Goal: Transaction & Acquisition: Purchase product/service

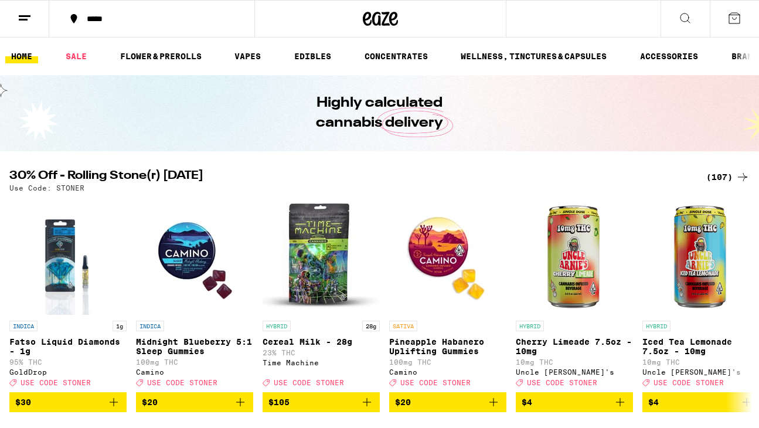
click at [534, 25] on div "*****" at bounding box center [379, 18] width 759 height 37
click at [689, 26] on button at bounding box center [684, 19] width 49 height 37
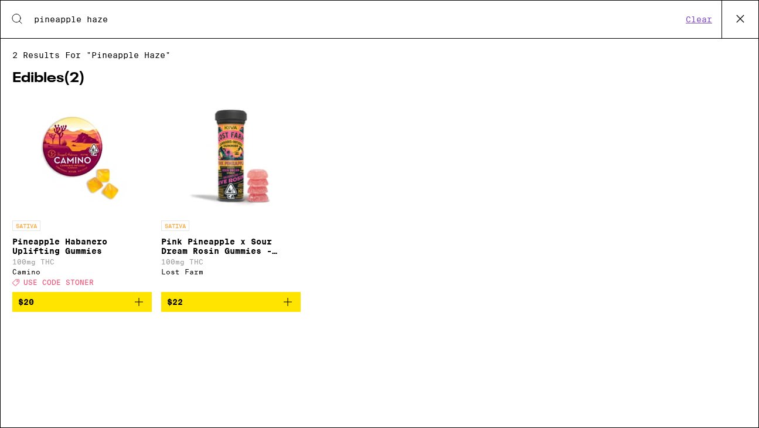
drag, startPoint x: 89, startPoint y: 16, endPoint x: 25, endPoint y: 18, distance: 64.5
click at [25, 18] on div "Search for Products pineapple haze" at bounding box center [353, 19] width 658 height 11
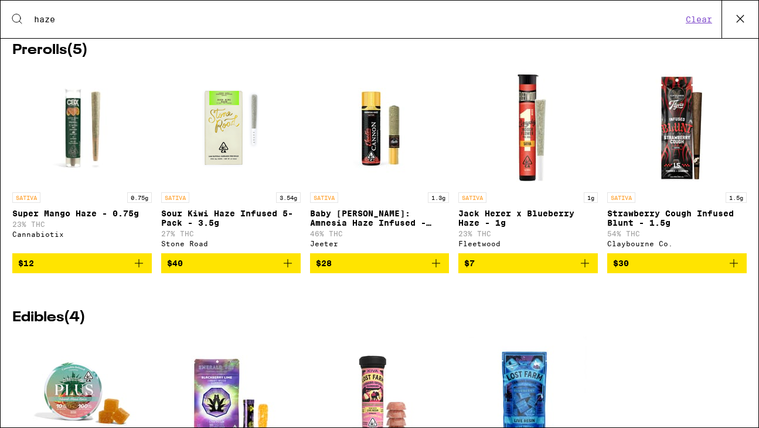
scroll to position [1085, 0]
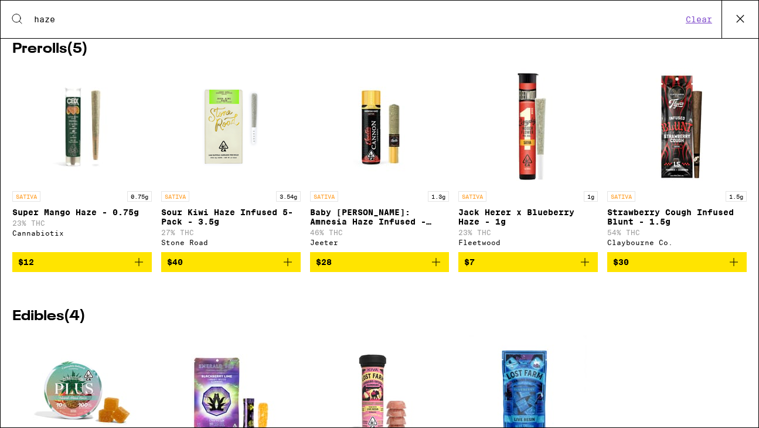
type input "haze"
click at [62, 185] on img "Open page for Super Mango Haze - 0.75g from Cannabiotix" at bounding box center [81, 126] width 117 height 117
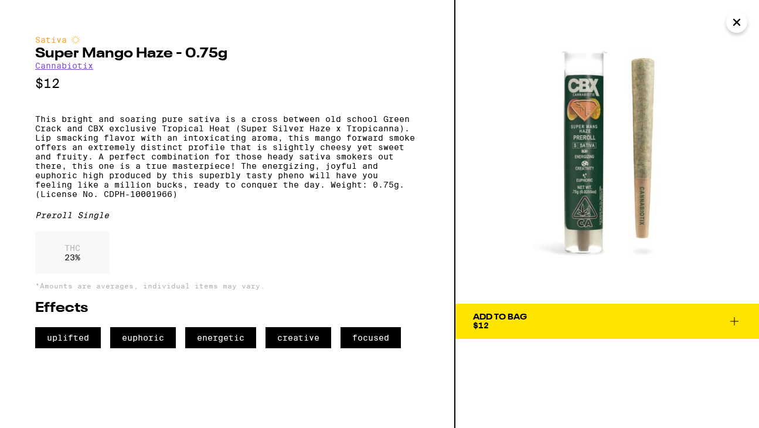
click at [741, 17] on icon "Close" at bounding box center [736, 22] width 14 height 18
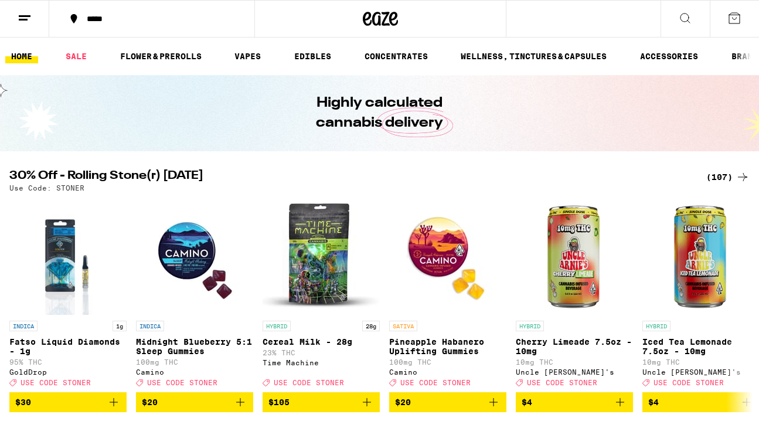
click at [687, 21] on icon at bounding box center [685, 18] width 14 height 14
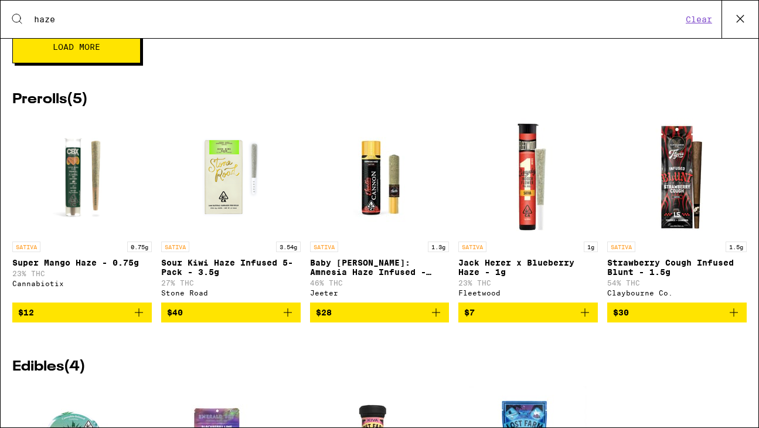
scroll to position [1034, 0]
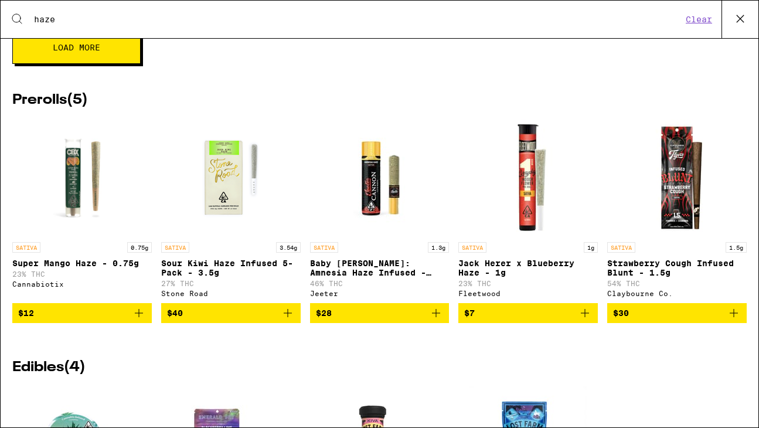
click at [219, 282] on div "SATIVA 3.54g Sour Kiwi Haze Infused 5-Pack - 3.5g 27% THC Stone Road" at bounding box center [230, 269] width 139 height 55
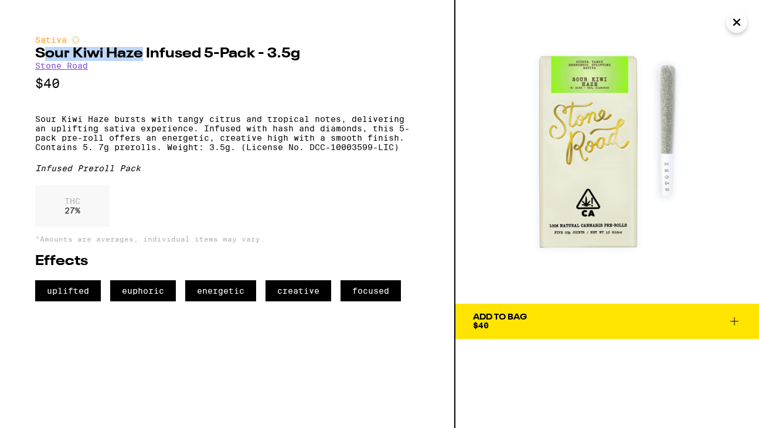
drag, startPoint x: 143, startPoint y: 56, endPoint x: 46, endPoint y: 55, distance: 96.7
click at [47, 55] on h2 "Sour Kiwi Haze Infused 5-Pack - 3.5g" at bounding box center [227, 54] width 384 height 14
click at [72, 58] on h2 "Sour Kiwi Haze Infused 5-Pack - 3.5g" at bounding box center [227, 54] width 384 height 14
drag, startPoint x: 145, startPoint y: 57, endPoint x: 24, endPoint y: 56, distance: 120.7
click at [24, 56] on div "Sativa Sour Kiwi Haze Infused 5-Pack - 3.5g Stone Road $40 Sour Kiwi Haze burst…" at bounding box center [227, 214] width 455 height 428
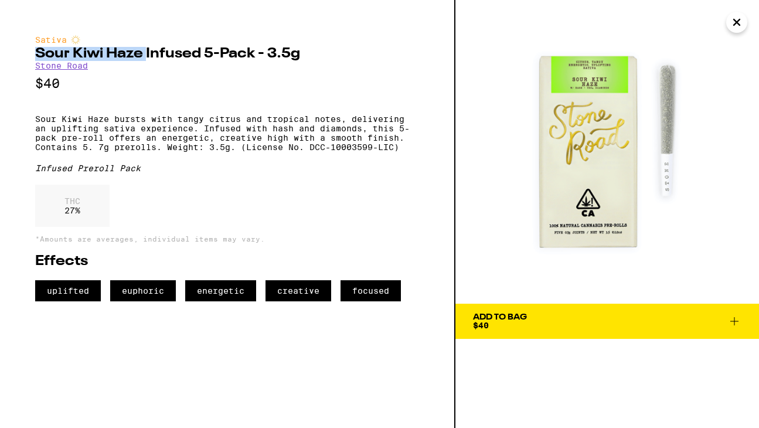
copy h2 "Sour Kiwi Haze"
